Goal: Transaction & Acquisition: Purchase product/service

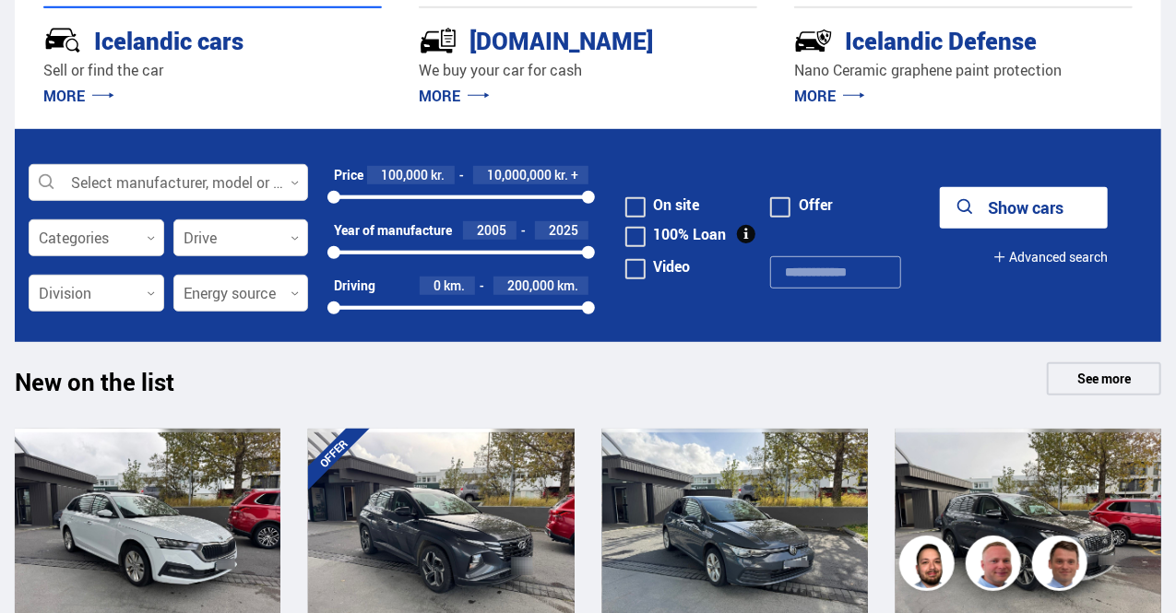
scroll to position [444, 0]
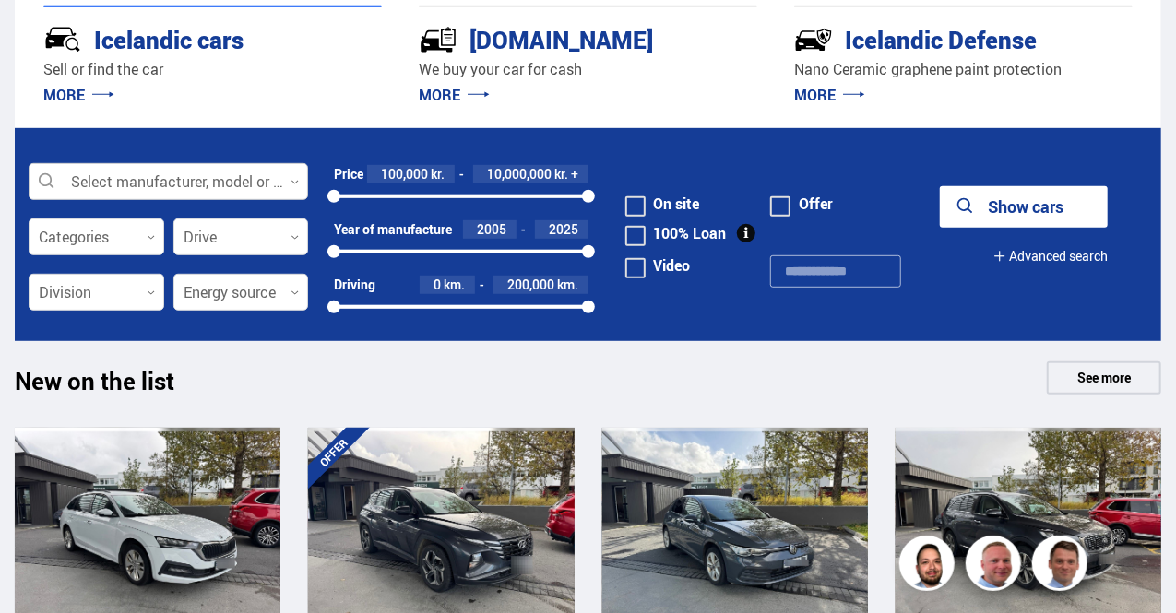
click at [249, 187] on div at bounding box center [168, 182] width 279 height 37
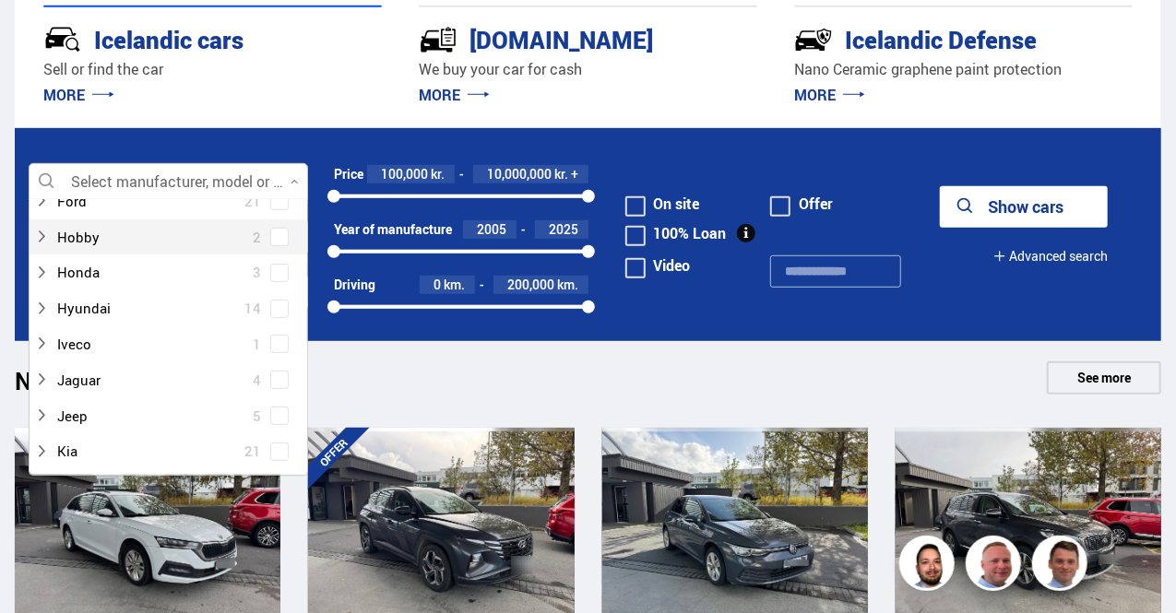
scroll to position [397, 0]
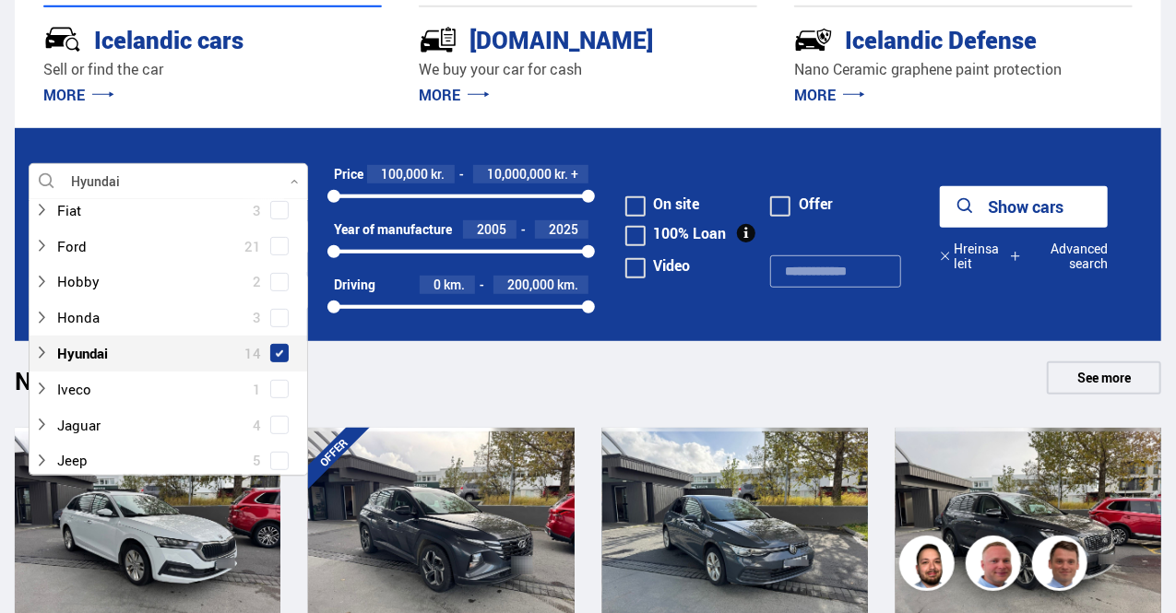
click at [276, 350] on span at bounding box center [279, 353] width 7 height 7
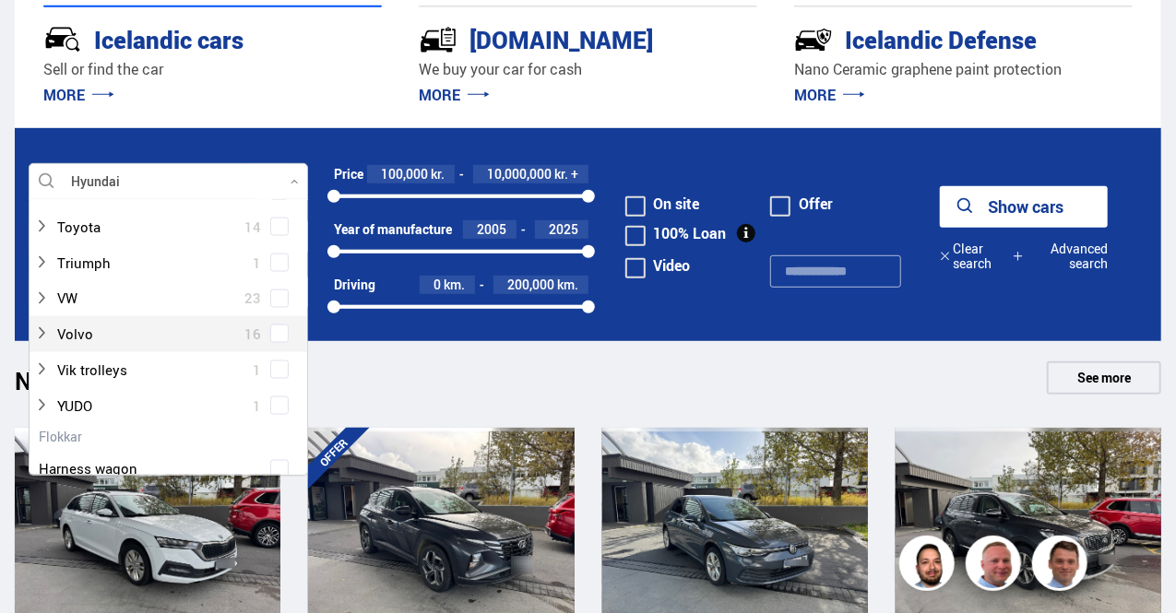
scroll to position [1454, 0]
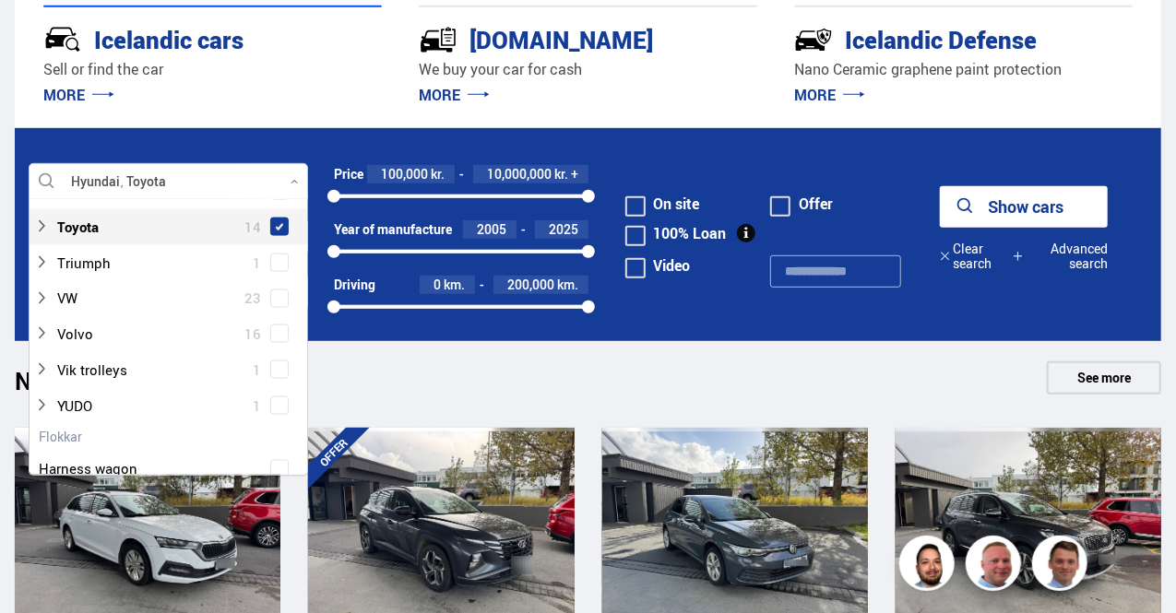
click at [276, 228] on span at bounding box center [279, 226] width 7 height 7
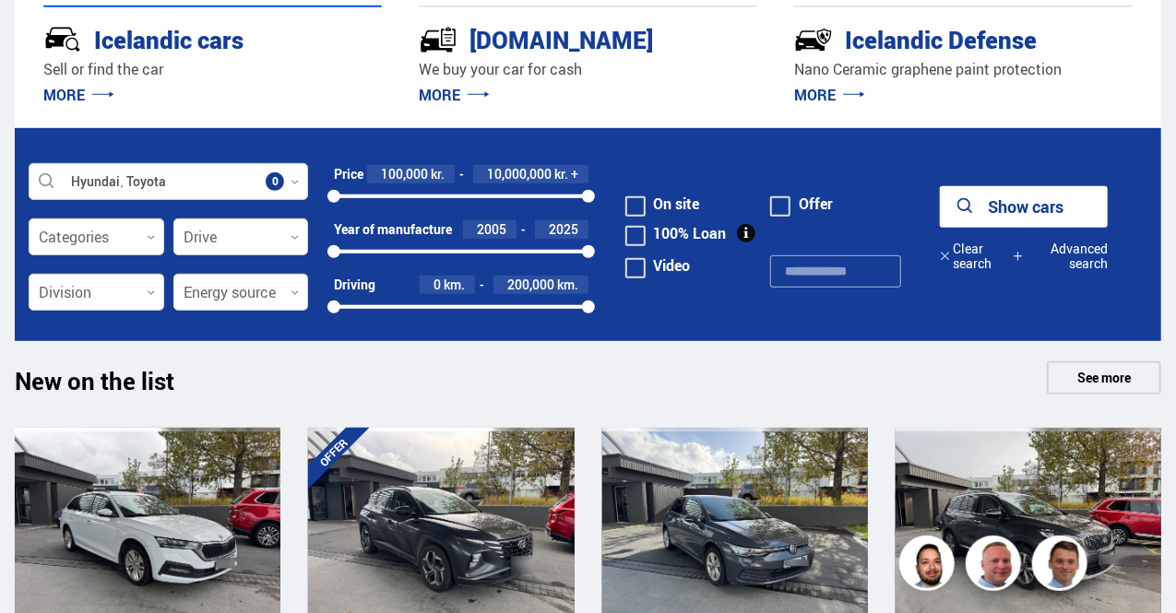
drag, startPoint x: 581, startPoint y: 188, endPoint x: 434, endPoint y: 183, distance: 147.7
click at [434, 183] on div "Price 100,000 kr. 10,000,000 kr. + 100000 10000000" at bounding box center [461, 185] width 254 height 40
drag, startPoint x: 588, startPoint y: 195, endPoint x: 421, endPoint y: 202, distance: 167.1
click at [421, 202] on div at bounding box center [423, 196] width 13 height 13
drag, startPoint x: 421, startPoint y: 195, endPoint x: 386, endPoint y: 201, distance: 35.6
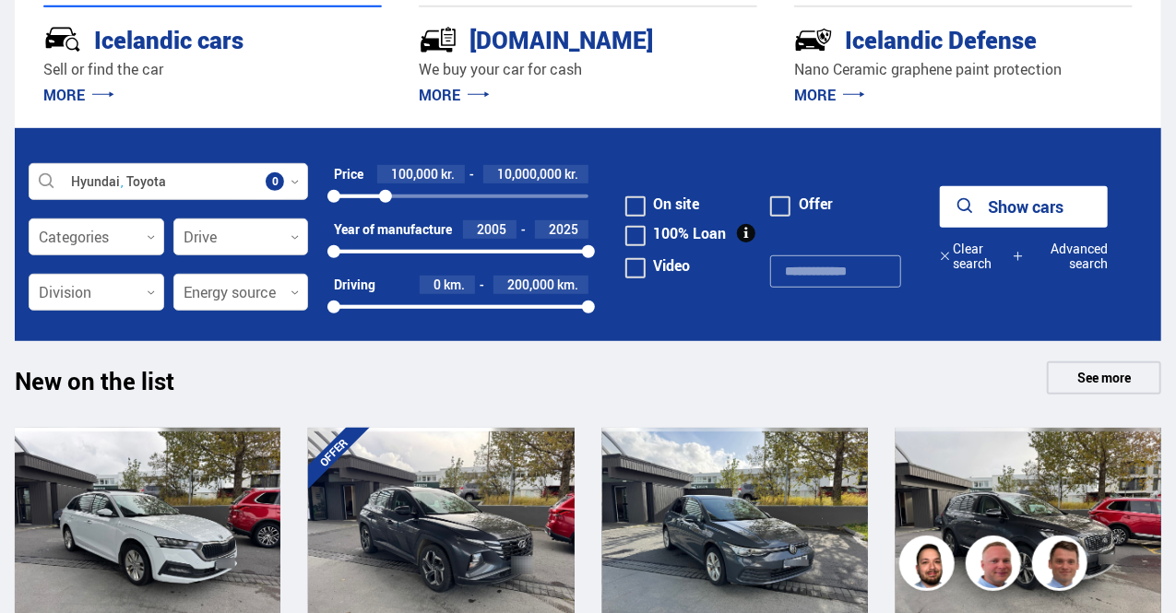
click at [386, 201] on div at bounding box center [385, 196] width 13 height 13
drag, startPoint x: 386, startPoint y: 199, endPoint x: 371, endPoint y: 199, distance: 14.8
click at [371, 199] on div at bounding box center [370, 196] width 13 height 13
drag, startPoint x: 373, startPoint y: 196, endPoint x: 435, endPoint y: 198, distance: 62.7
click at [435, 198] on div at bounding box center [437, 196] width 13 height 13
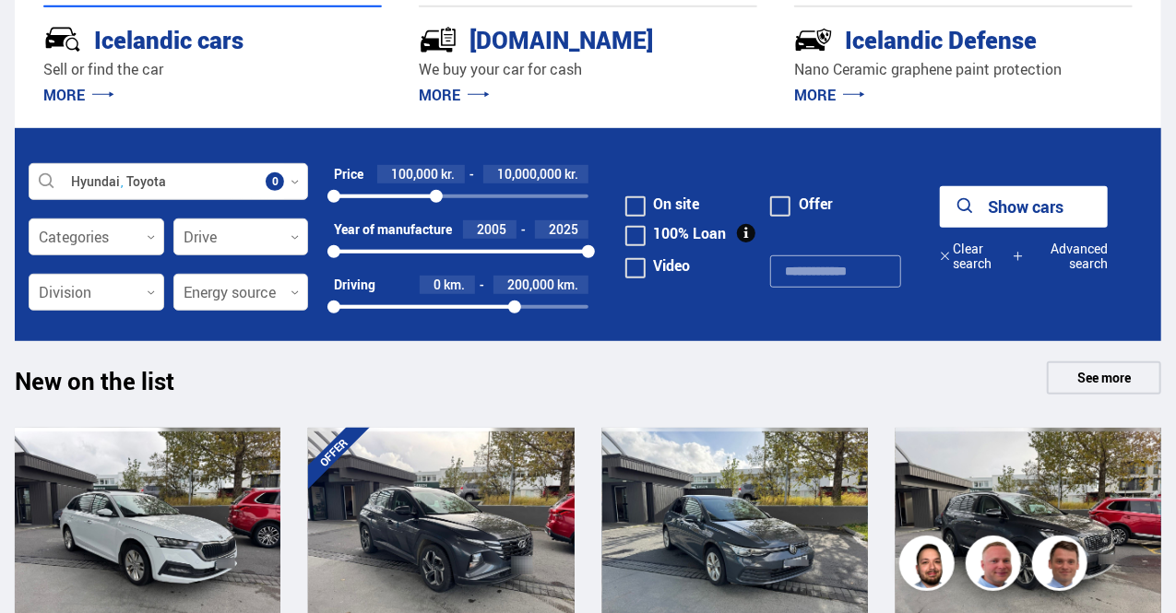
drag, startPoint x: 584, startPoint y: 311, endPoint x: 515, endPoint y: 311, distance: 69.2
click at [515, 311] on div at bounding box center [514, 307] width 13 height 13
click at [548, 287] on font "200,000" at bounding box center [531, 285] width 47 height 18
drag, startPoint x: 513, startPoint y: 305, endPoint x: 553, endPoint y: 305, distance: 40.6
click at [553, 305] on div at bounding box center [553, 307] width 13 height 13
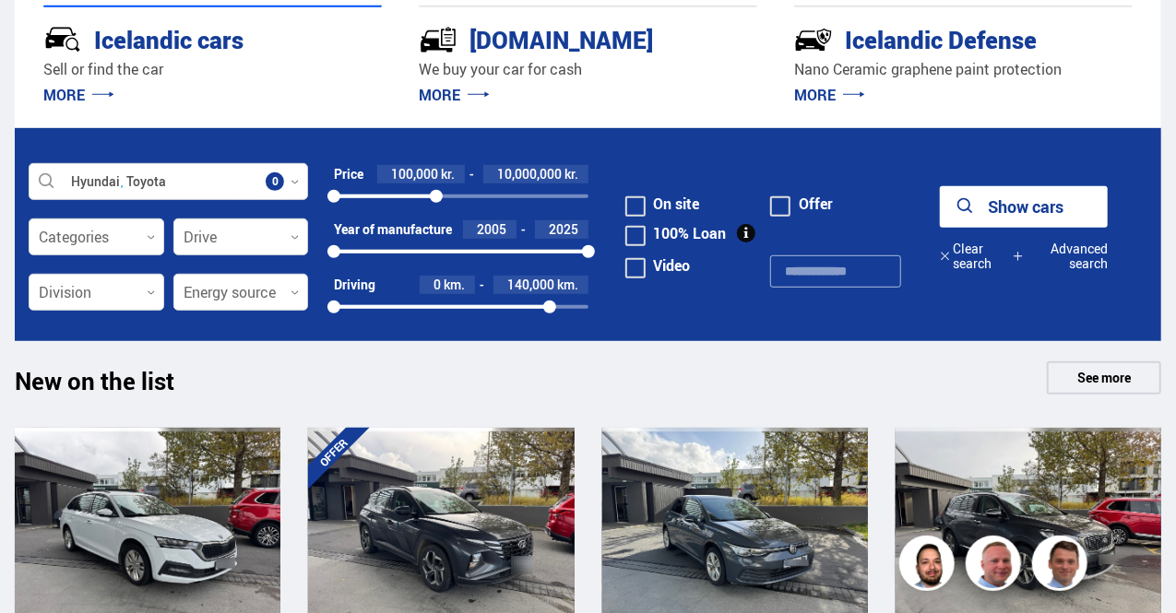
click at [561, 288] on font "km." at bounding box center [568, 285] width 21 height 18
click at [553, 288] on font "140,000" at bounding box center [531, 285] width 47 height 18
click at [557, 174] on font "10,000,000" at bounding box center [530, 174] width 65 height 18
drag, startPoint x: 438, startPoint y: 195, endPoint x: 464, endPoint y: 197, distance: 26.0
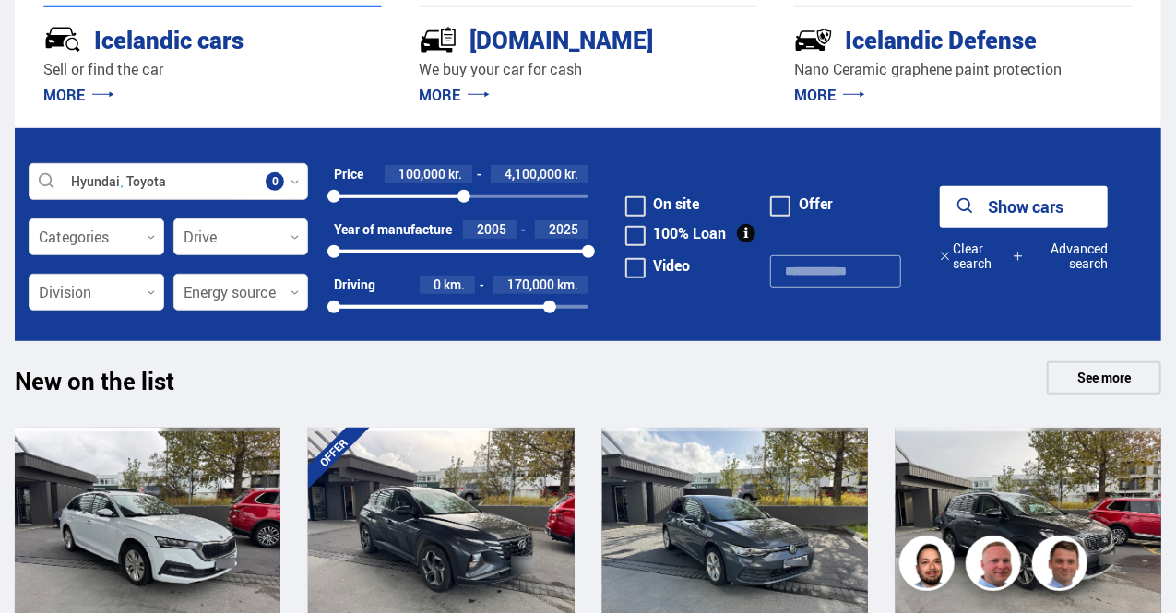
click at [464, 197] on div at bounding box center [464, 196] width 13 height 13
drag, startPoint x: 470, startPoint y: 194, endPoint x: 439, endPoint y: 200, distance: 32.0
click at [439, 200] on div at bounding box center [439, 196] width 13 height 13
click at [520, 176] on font "4,100,000" at bounding box center [533, 174] width 57 height 18
click at [541, 176] on input "*******" at bounding box center [526, 174] width 73 height 15
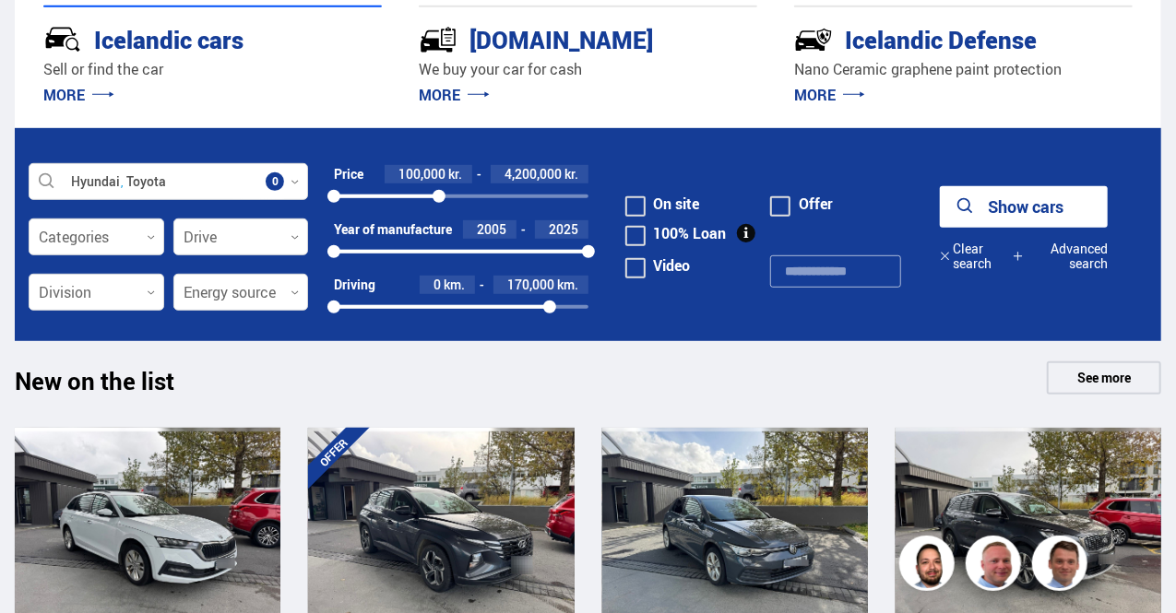
click at [1028, 196] on font "Show cars" at bounding box center [1026, 207] width 76 height 22
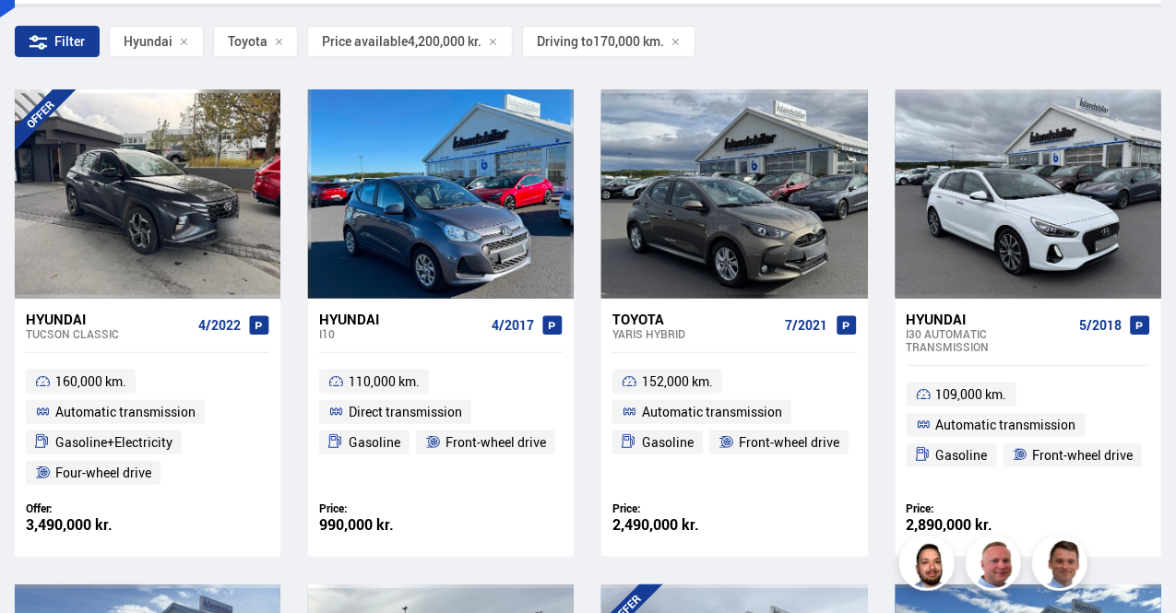
scroll to position [349, 0]
